Goal: Task Accomplishment & Management: Manage account settings

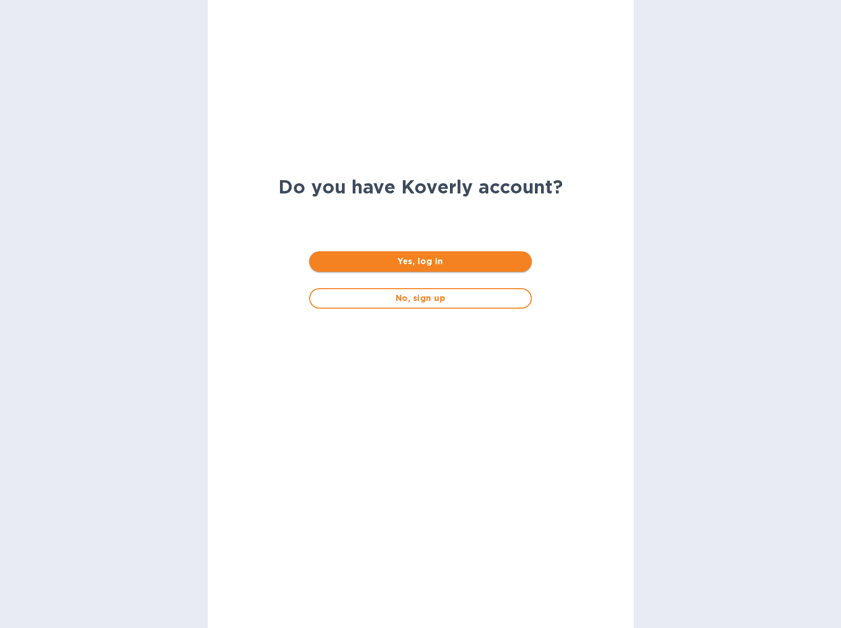
click at [370, 266] on span "Yes, log in" at bounding box center [420, 261] width 206 height 12
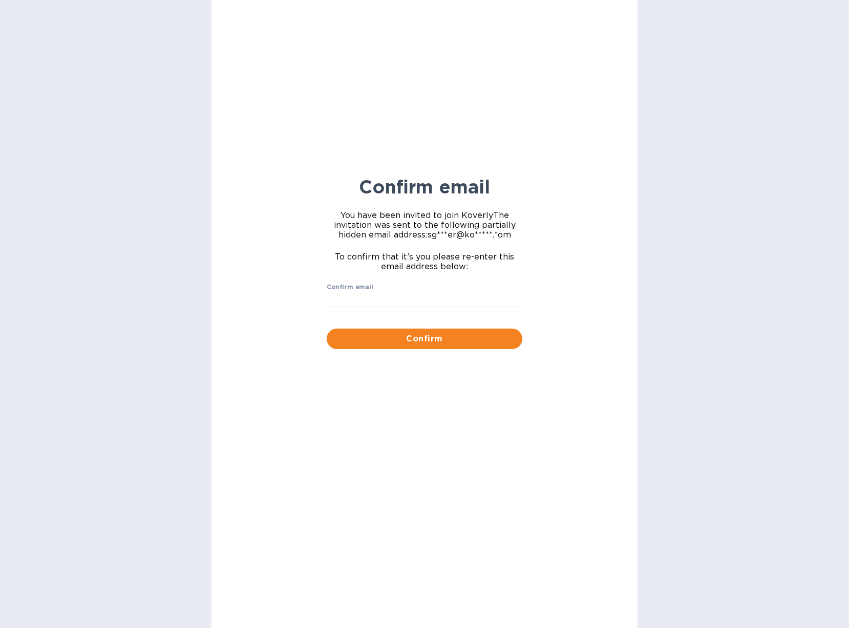
click at [410, 288] on div "Confirm email ​" at bounding box center [425, 302] width 196 height 37
click at [410, 295] on input "Confirm email" at bounding box center [425, 299] width 196 height 15
type input "sgrover@koverly.com"
click at [408, 337] on span "Confirm" at bounding box center [424, 339] width 179 height 12
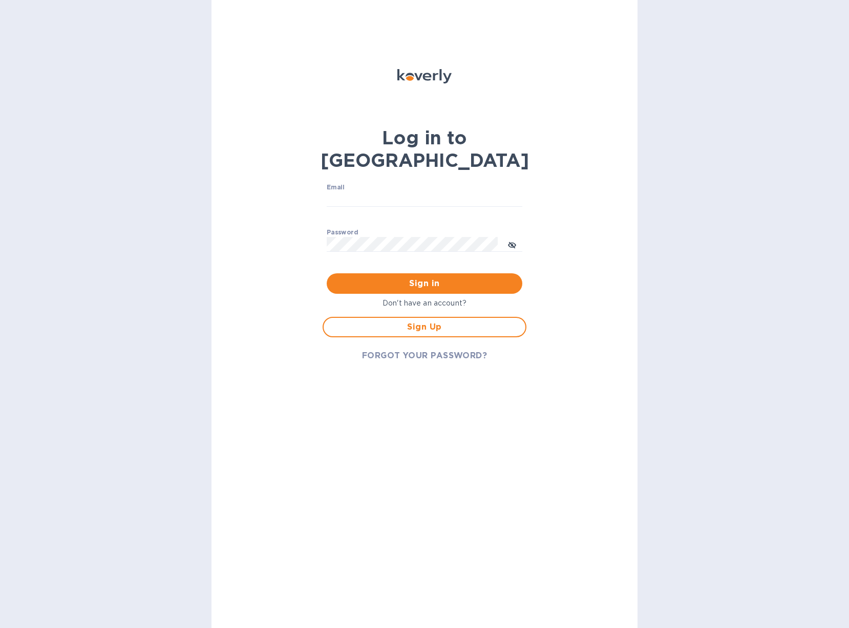
type input "sgrover@koverly.com"
click at [388, 277] on span "Sign in" at bounding box center [424, 283] width 179 height 12
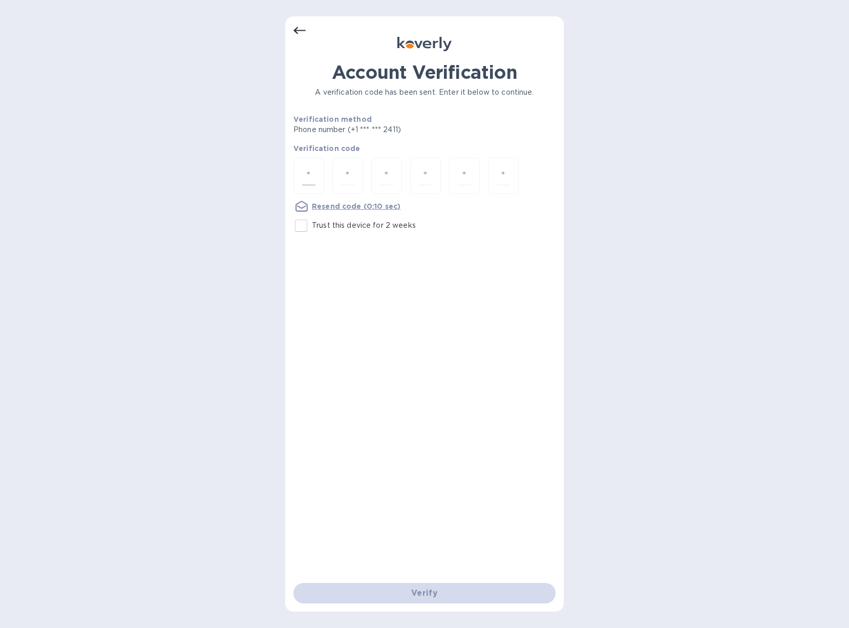
click at [314, 177] on input "number" at bounding box center [308, 175] width 13 height 19
type input "1"
type input "2"
type input "8"
type input "5"
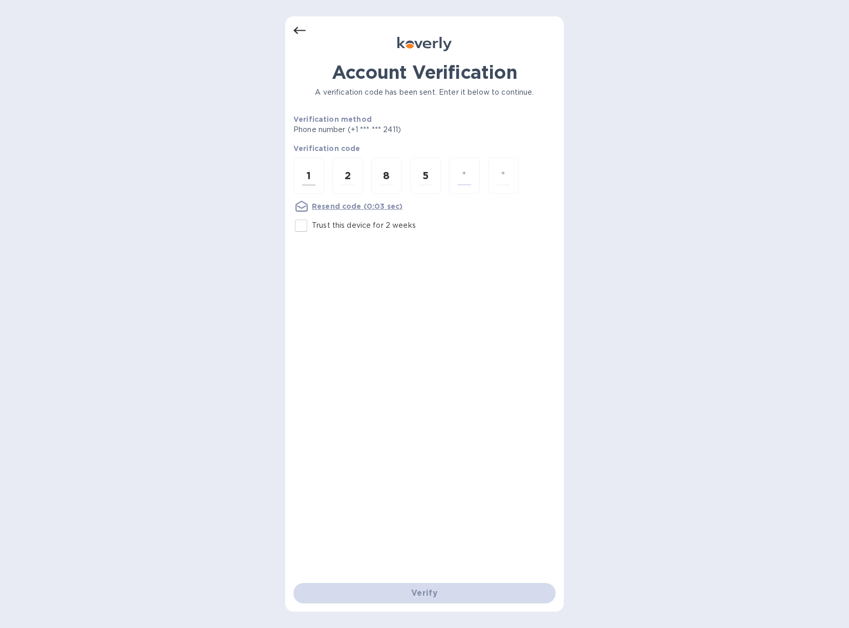
type input "0"
type input "8"
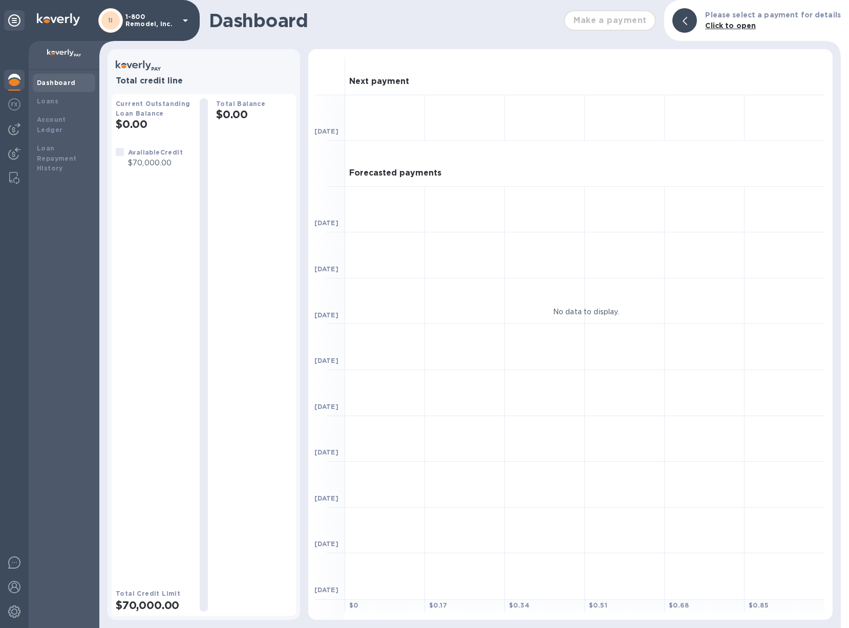
click at [145, 18] on p "1-800 Remodel, Inc." at bounding box center [150, 20] width 51 height 14
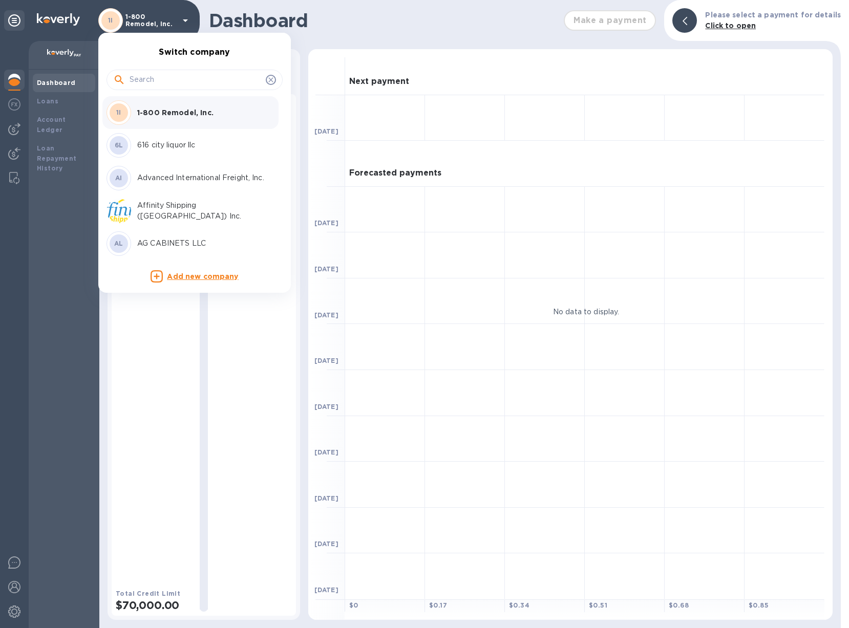
click at [168, 77] on input "text" at bounding box center [196, 79] width 132 height 15
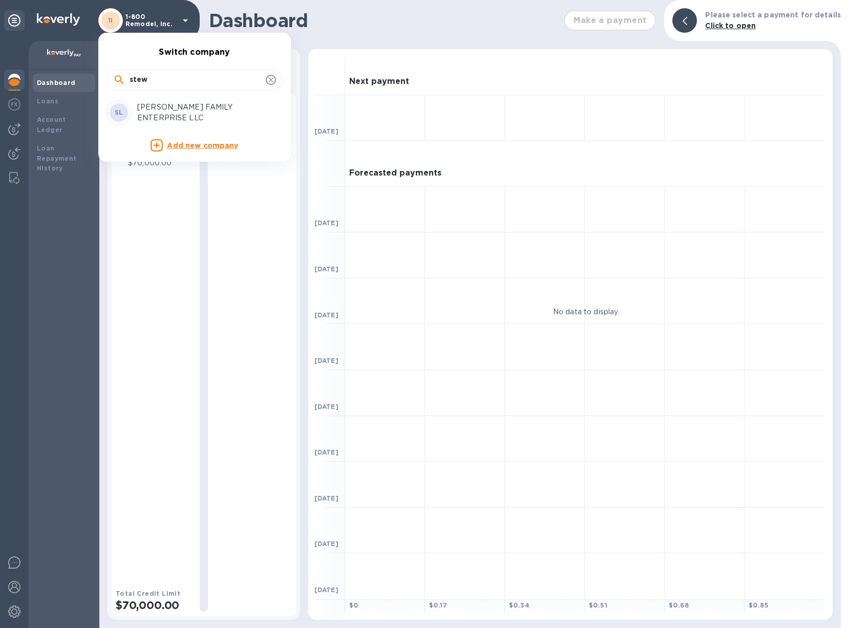
type input "stew"
click at [168, 108] on p "[PERSON_NAME] FAMILY ENTERPRISE LLC" at bounding box center [201, 113] width 129 height 22
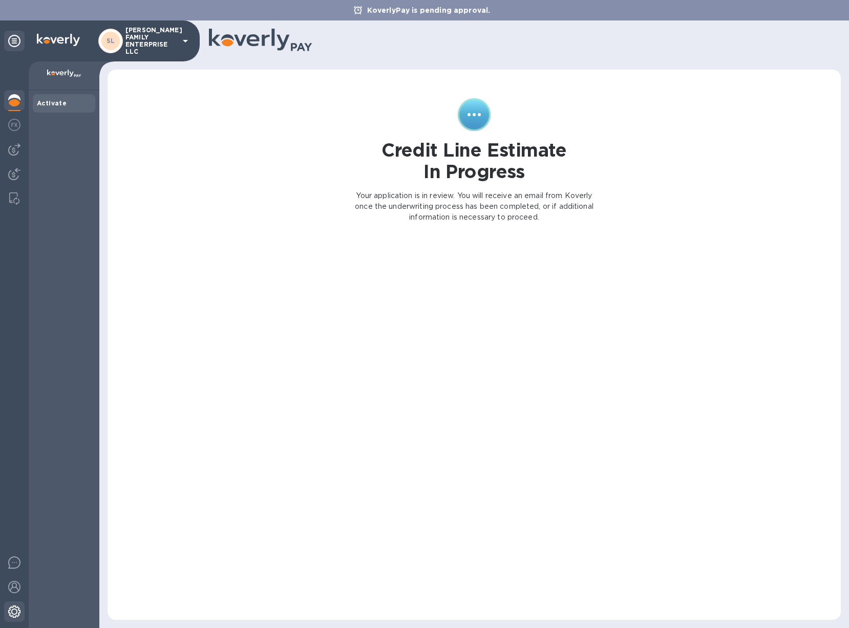
click at [7, 612] on div at bounding box center [14, 612] width 20 height 23
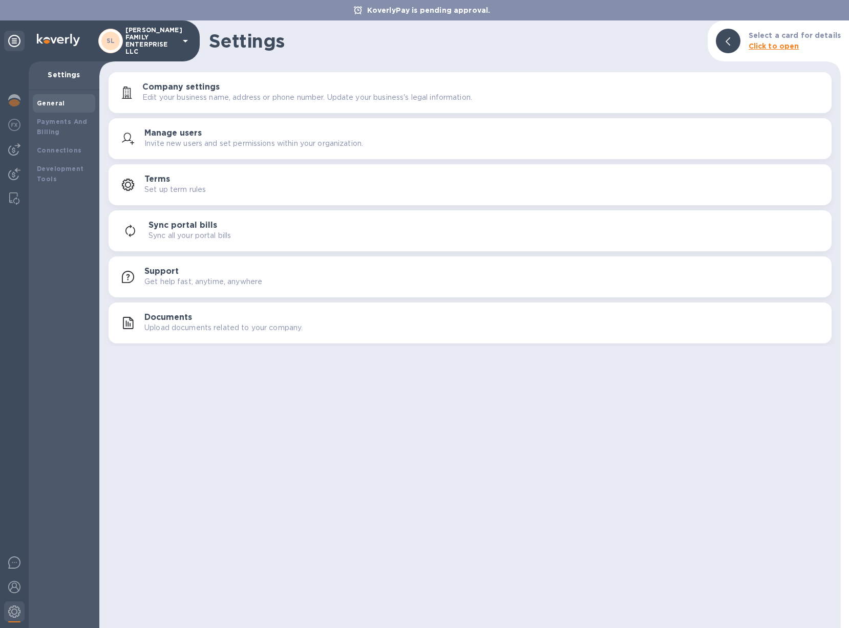
click at [191, 329] on p "Upload documents related to your company." at bounding box center [223, 328] width 158 height 11
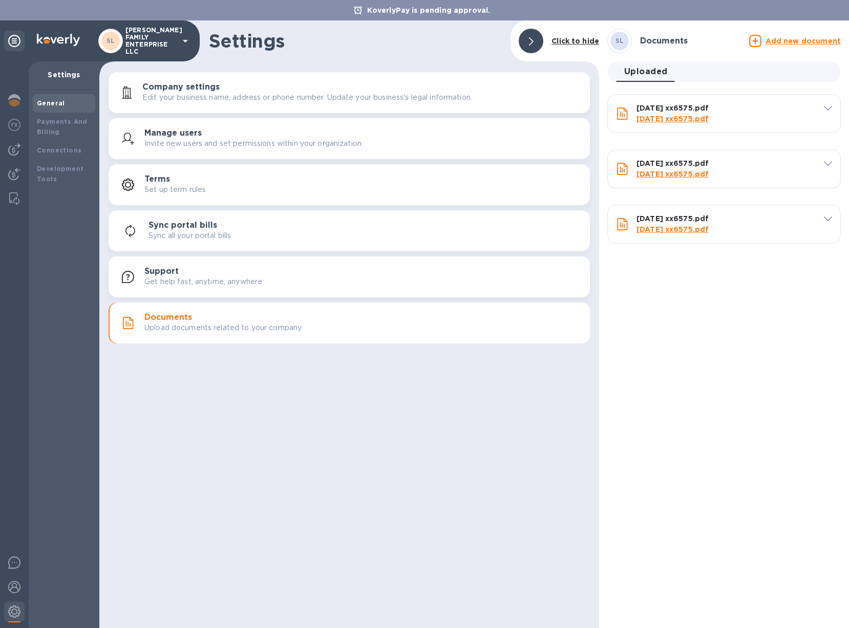
click at [793, 41] on u "Add new document" at bounding box center [802, 41] width 75 height 8
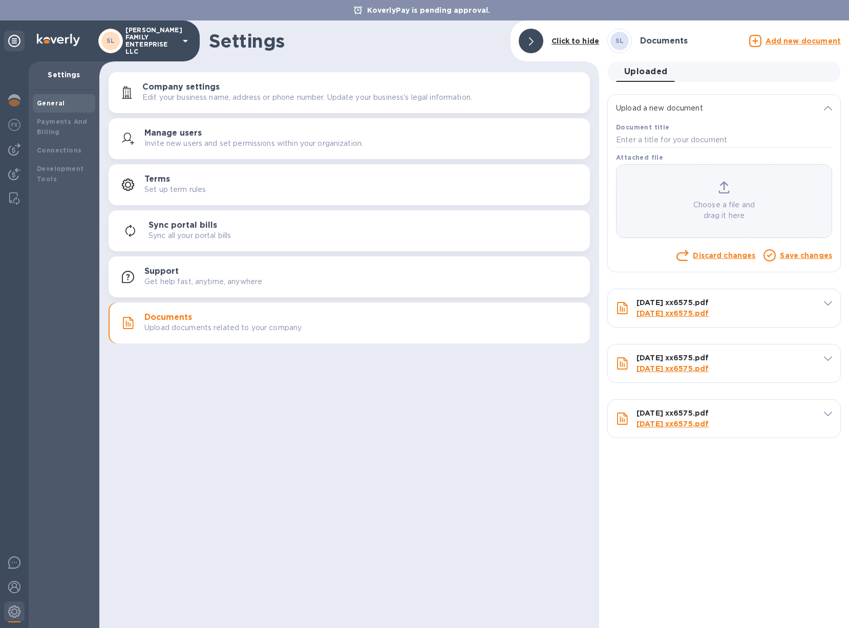
click at [702, 208] on p "Choose a file and drag it here" at bounding box center [723, 211] width 215 height 22
click at [719, 211] on p "Choose a file and drag it here" at bounding box center [723, 211] width 215 height 22
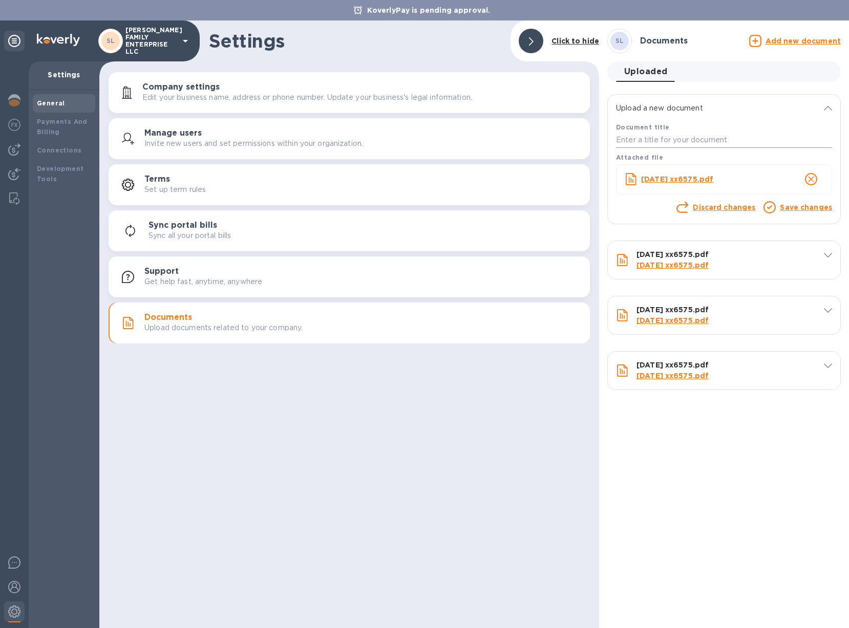
click at [726, 142] on input "text" at bounding box center [724, 140] width 216 height 15
drag, startPoint x: 733, startPoint y: 178, endPoint x: 639, endPoint y: 181, distance: 94.2
click at [639, 181] on div "[DATE] xx6575.pdf" at bounding box center [715, 179] width 153 height 15
copy b "[DATE] xx6575.pdf"
click at [672, 145] on input "text" at bounding box center [724, 140] width 216 height 15
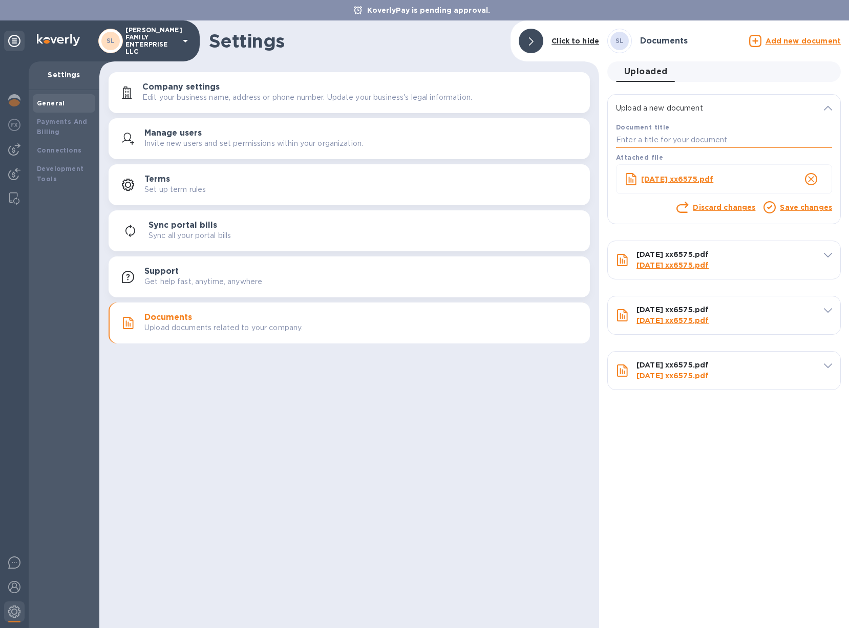
paste input "[DATE] xx6575.pdf"
type input "[DATE] xx6575.pdf"
click at [799, 210] on link "Save changes" at bounding box center [806, 207] width 52 height 8
